Goal: Information Seeking & Learning: Learn about a topic

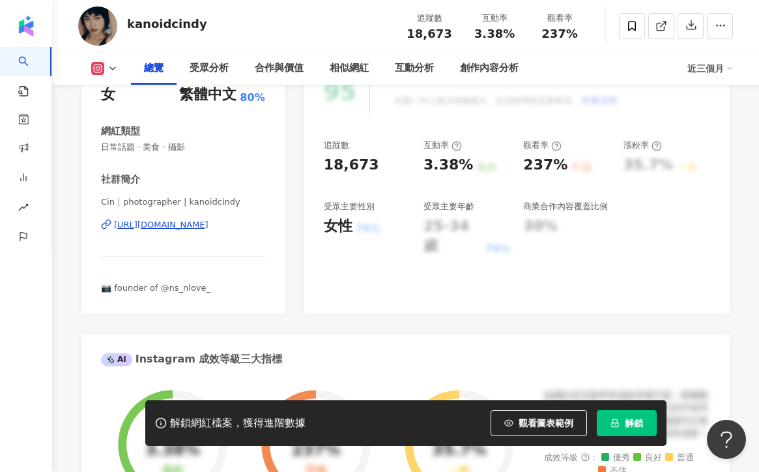
click at [163, 225] on div "[URL][DOMAIN_NAME]" at bounding box center [161, 225] width 95 height 12
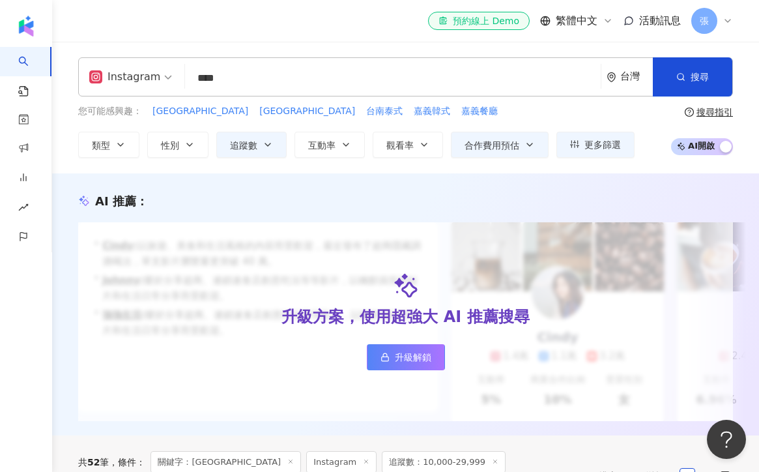
click at [287, 30] on div "el-icon-cs 預約線上 Demo 繁體中文 活動訊息 張" at bounding box center [405, 21] width 655 height 42
